Goal: Information Seeking & Learning: Learn about a topic

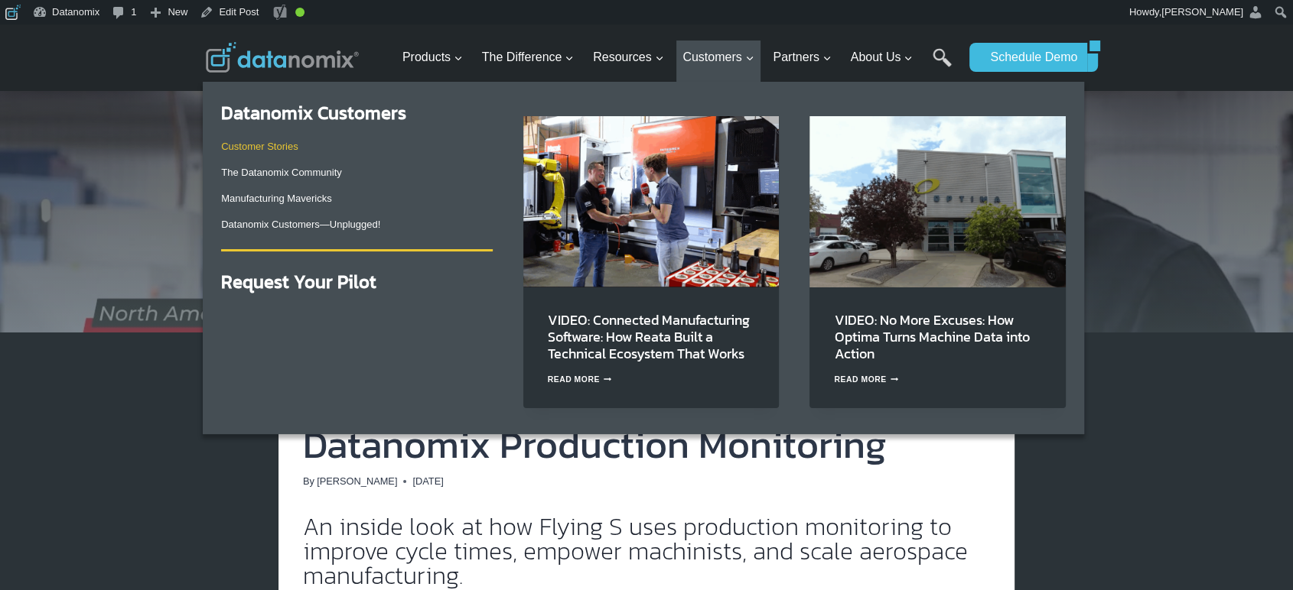
click at [285, 146] on link "Customer Stories" at bounding box center [259, 146] width 76 height 11
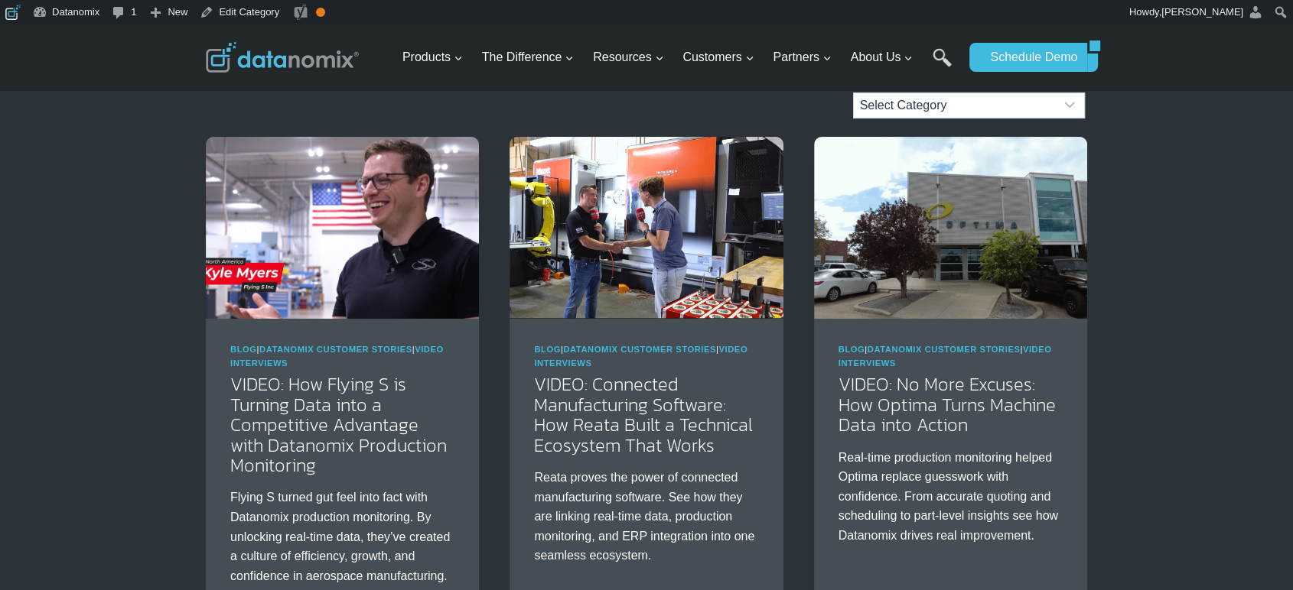
scroll to position [141, 0]
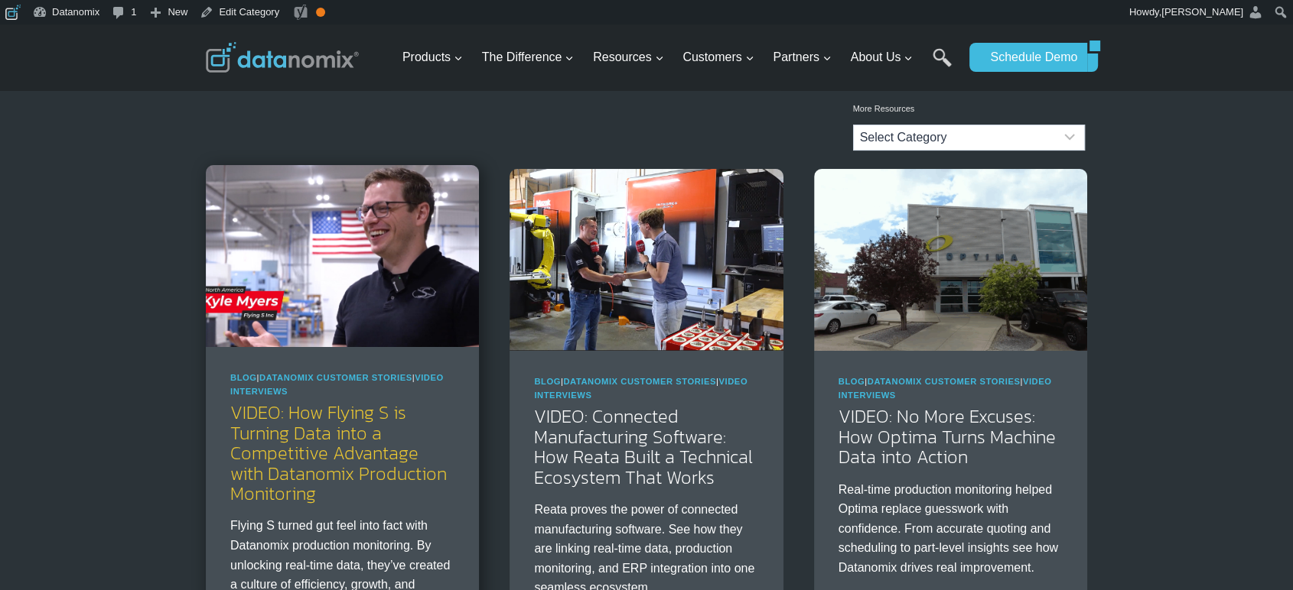
click at [339, 482] on link "VIDEO: How Flying S is Turning Data into a Competitive Advantage with Datanomix…" at bounding box center [338, 453] width 216 height 108
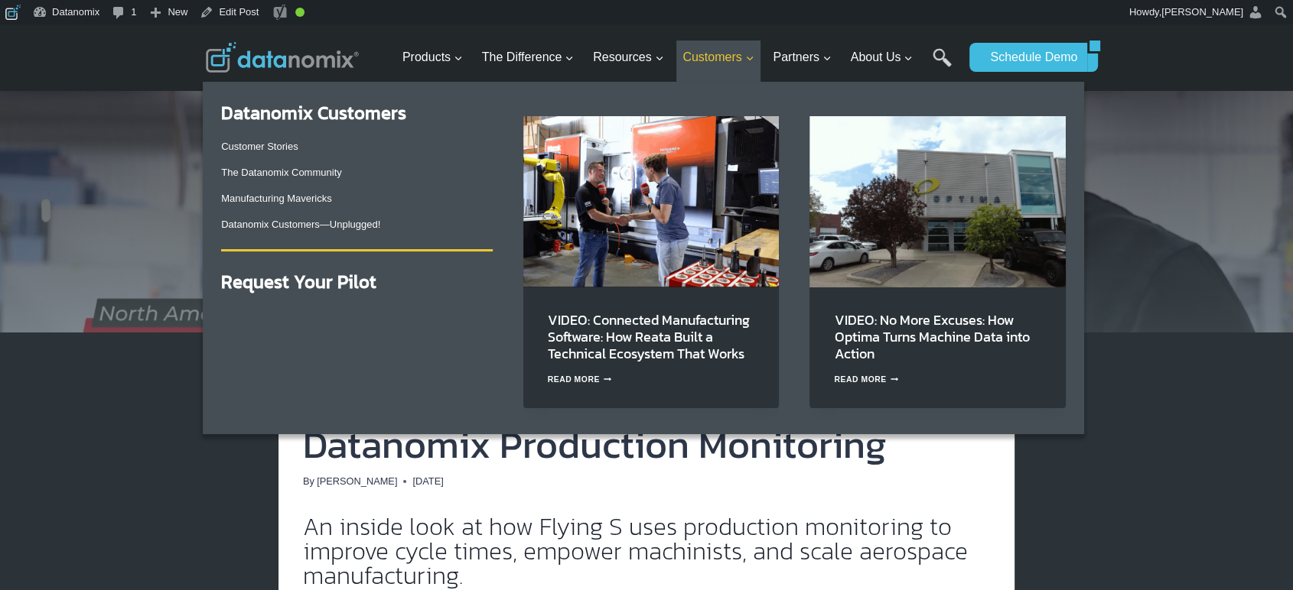
click at [721, 51] on span "Customers Expand" at bounding box center [717, 57] width 71 height 20
click at [272, 142] on link "Customer Stories" at bounding box center [259, 146] width 76 height 11
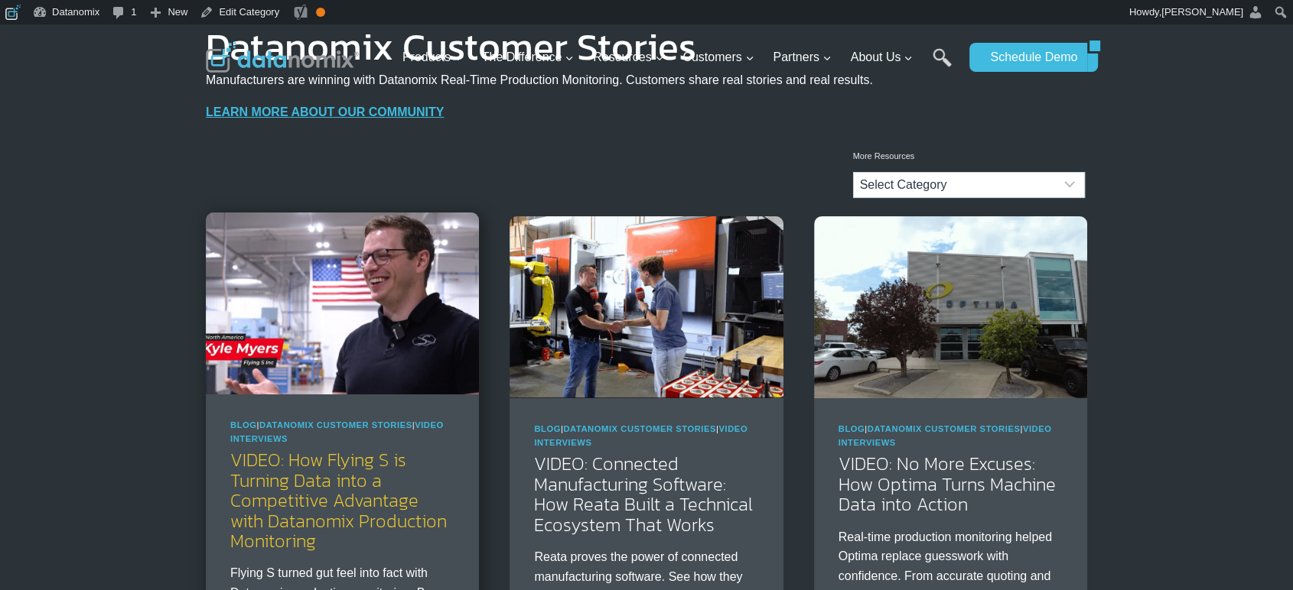
scroll to position [141, 0]
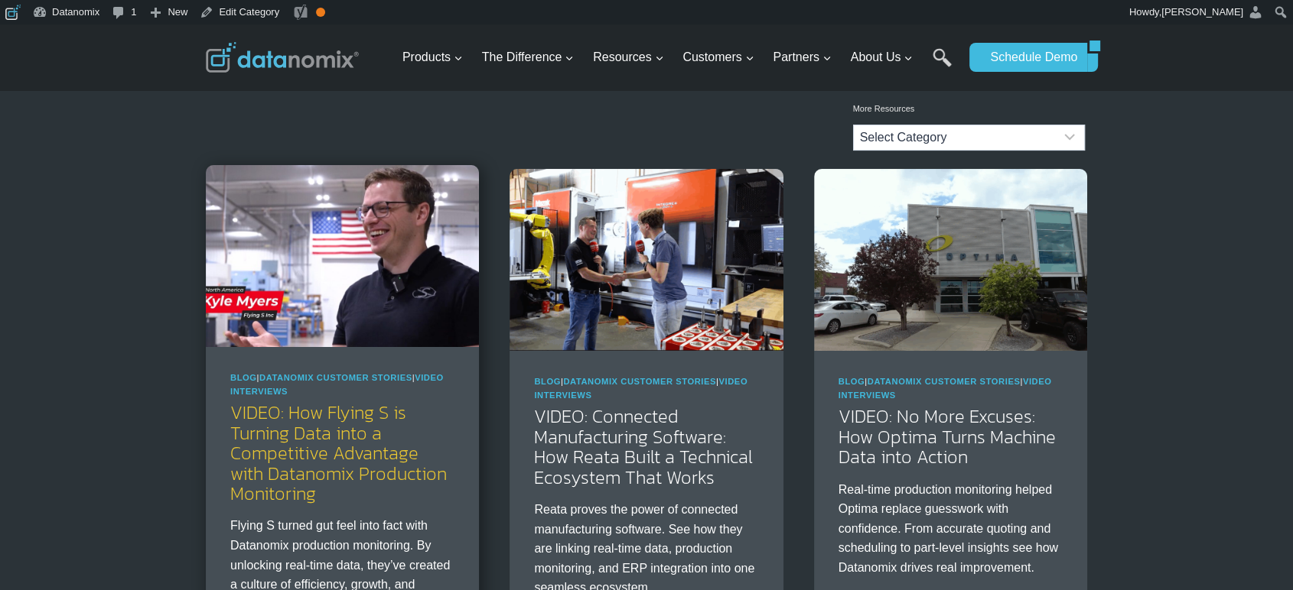
click at [340, 435] on link "VIDEO: How Flying S is Turning Data into a Competitive Advantage with Datanomix…" at bounding box center [338, 453] width 216 height 108
